Goal: Transaction & Acquisition: Purchase product/service

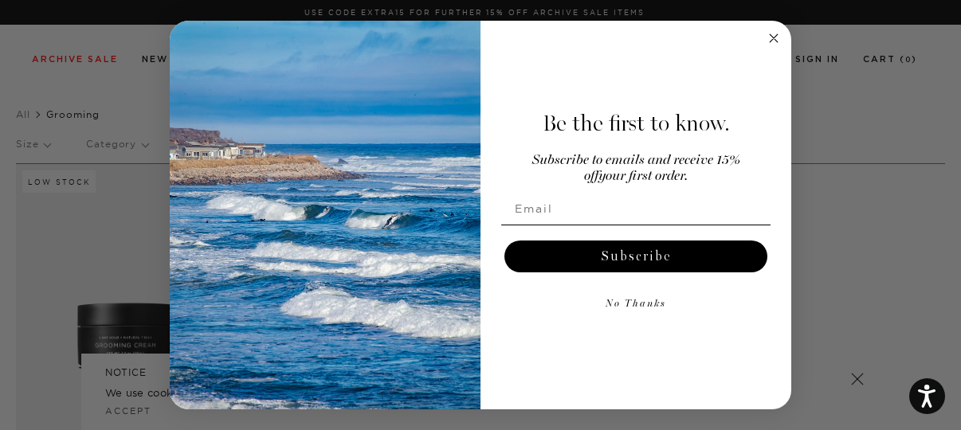
click at [774, 38] on icon "Close dialog" at bounding box center [774, 38] width 8 height 8
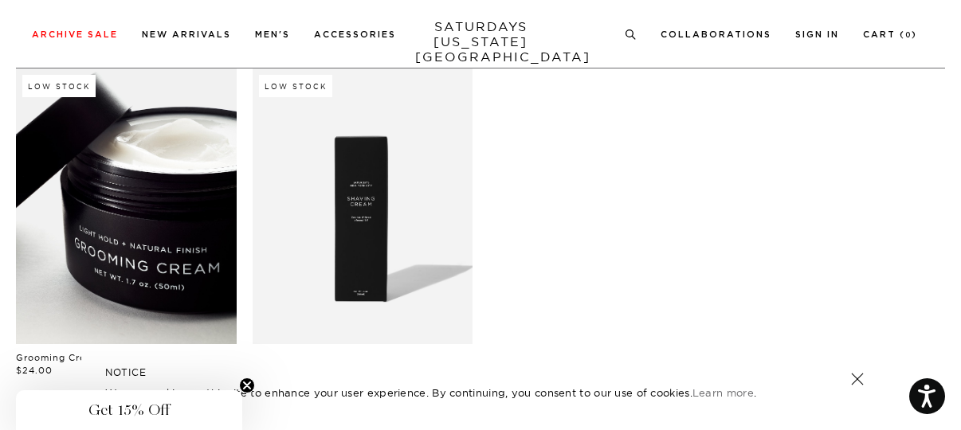
scroll to position [95, 0]
click at [163, 221] on link at bounding box center [126, 207] width 221 height 276
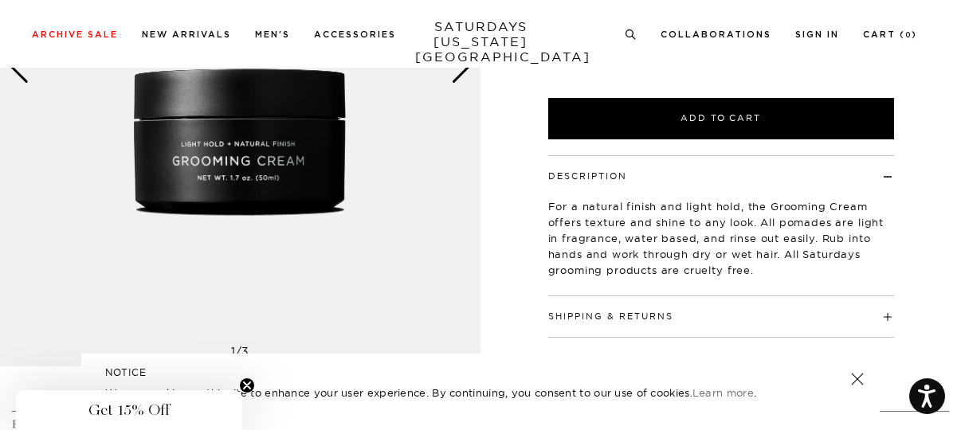
scroll to position [355, 0]
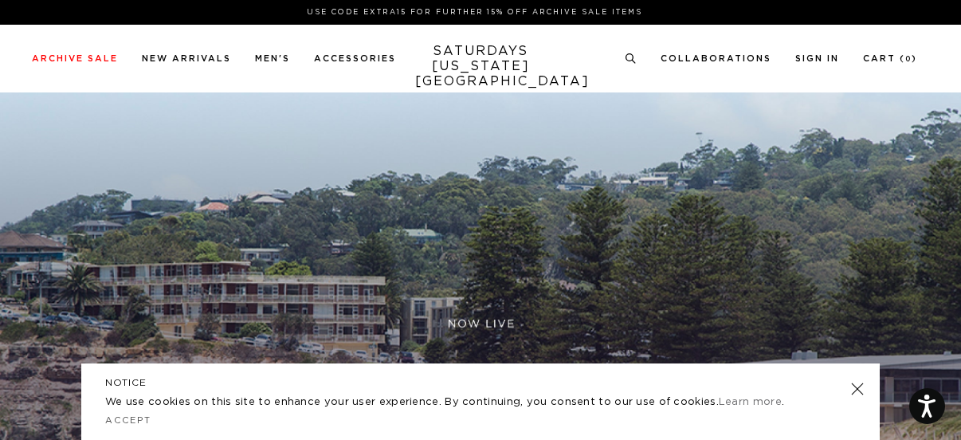
click at [860, 389] on link at bounding box center [857, 389] width 22 height 22
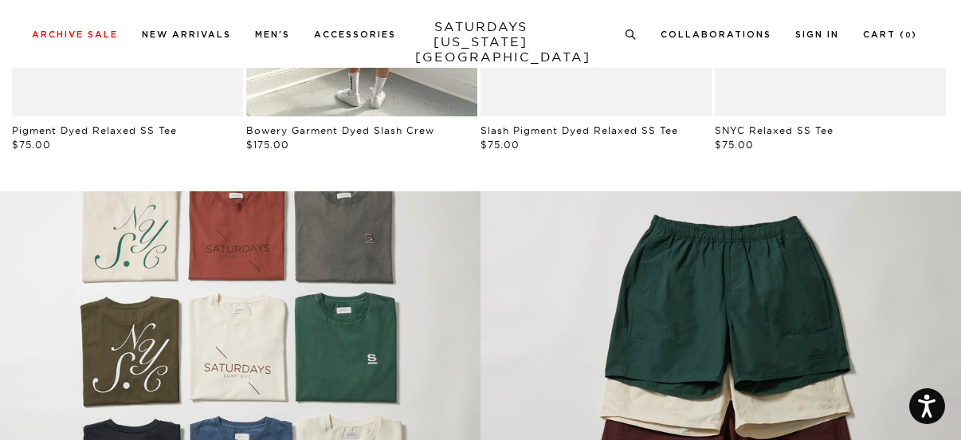
scroll to position [970, 0]
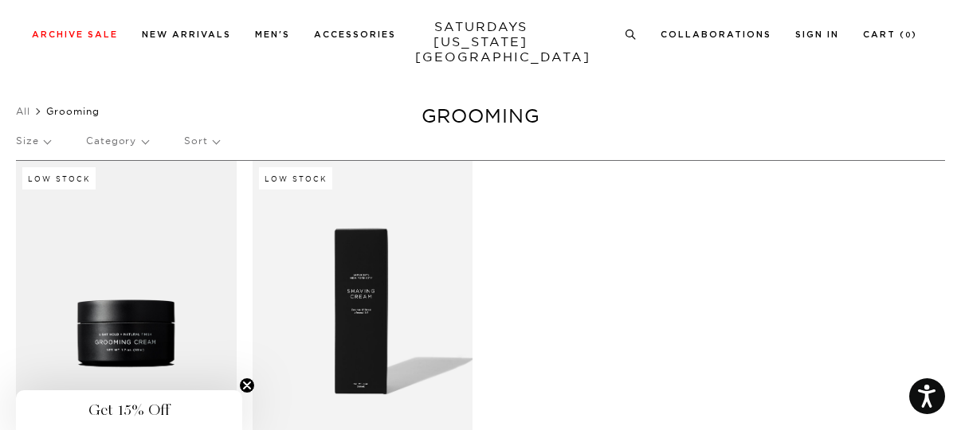
scroll to position [6, 0]
